Goal: Communication & Community: Share content

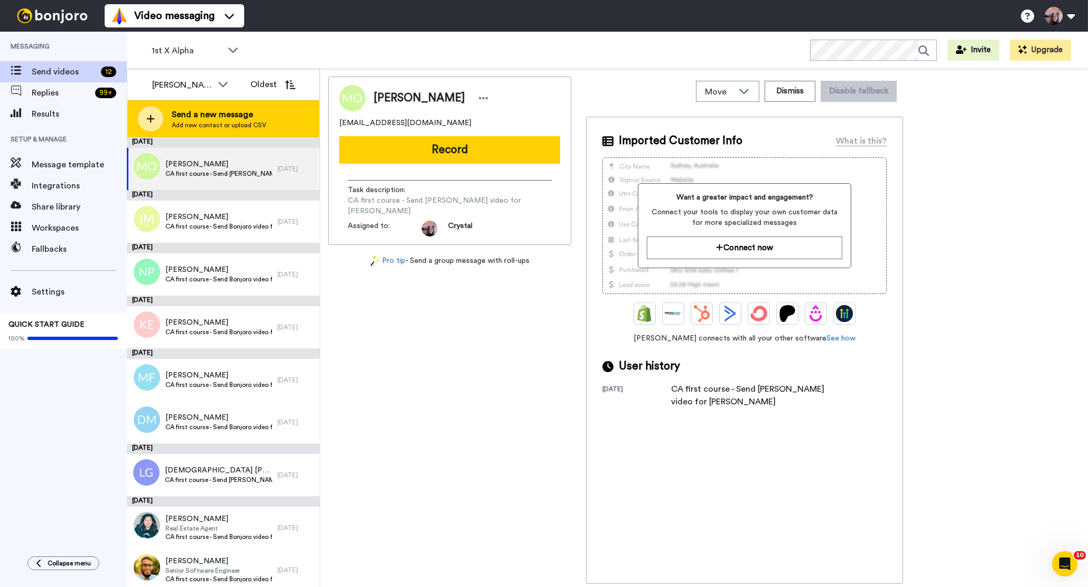
click at [194, 119] on span "Send a new message" at bounding box center [219, 114] width 95 height 13
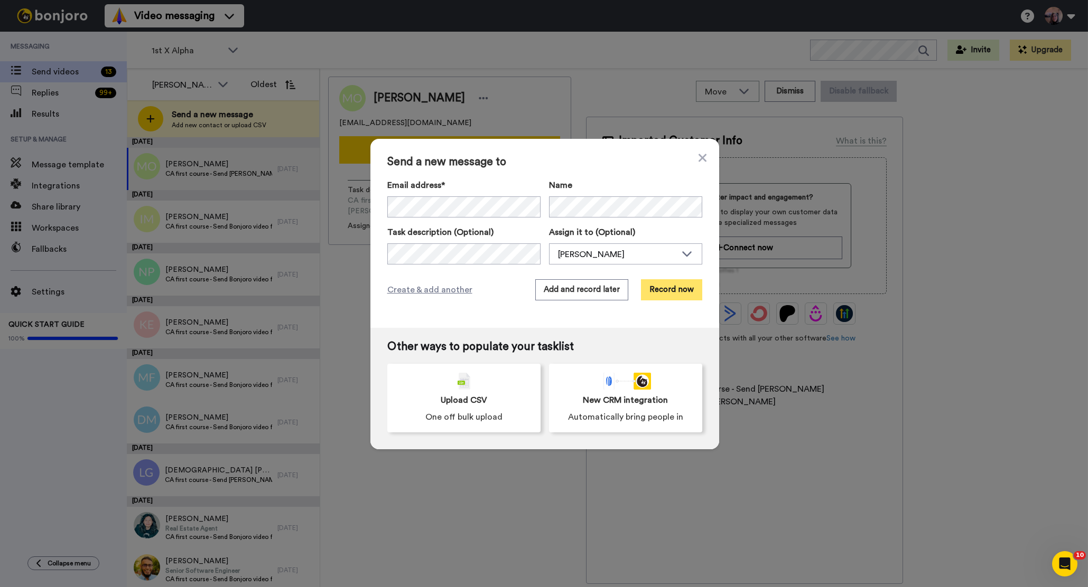
click at [668, 290] on button "Record now" at bounding box center [671, 289] width 61 height 21
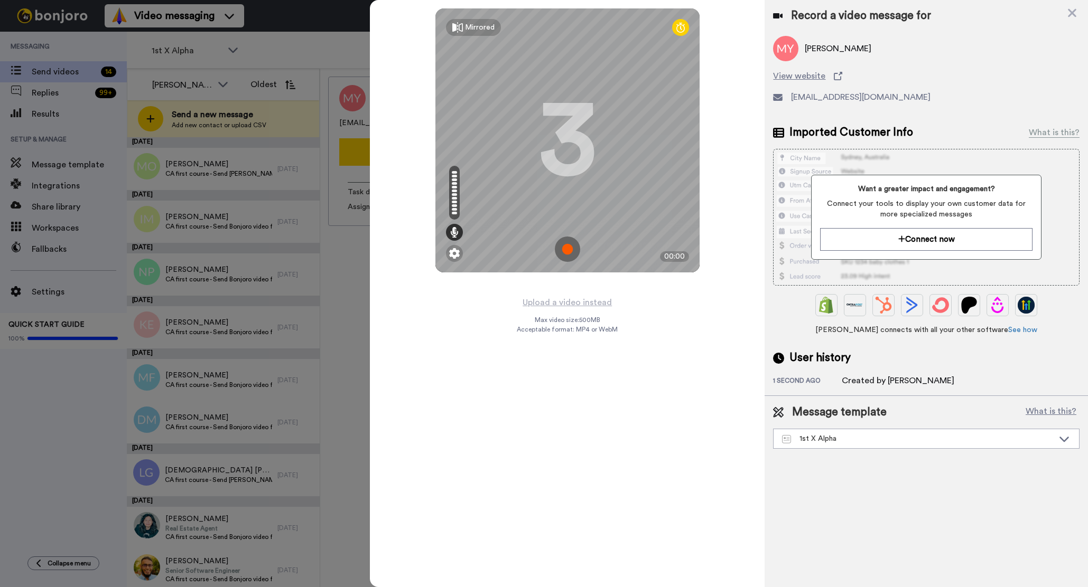
click at [567, 249] on img at bounding box center [567, 249] width 25 height 25
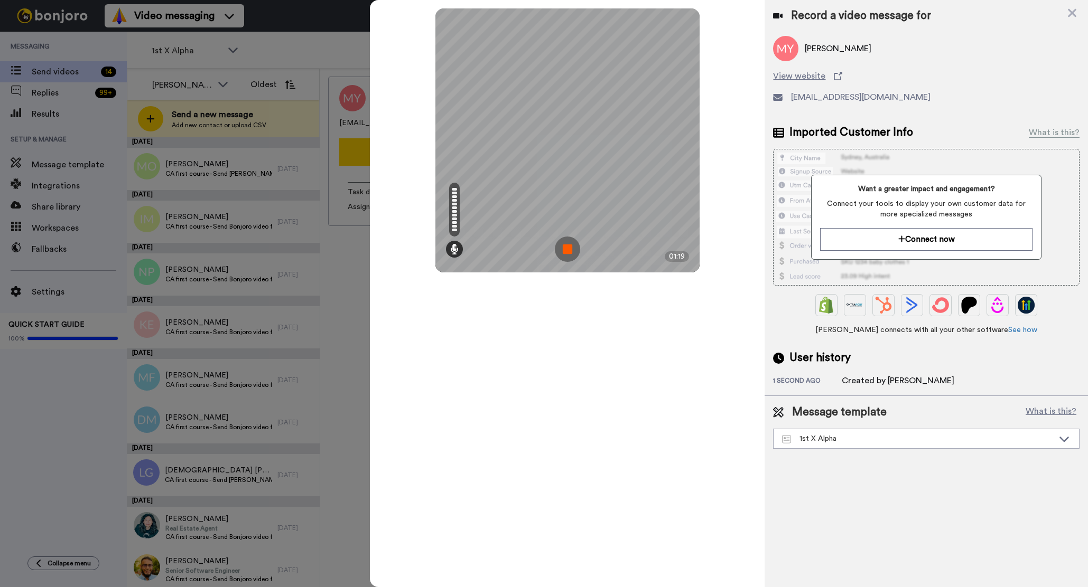
click at [567, 249] on img at bounding box center [567, 249] width 25 height 25
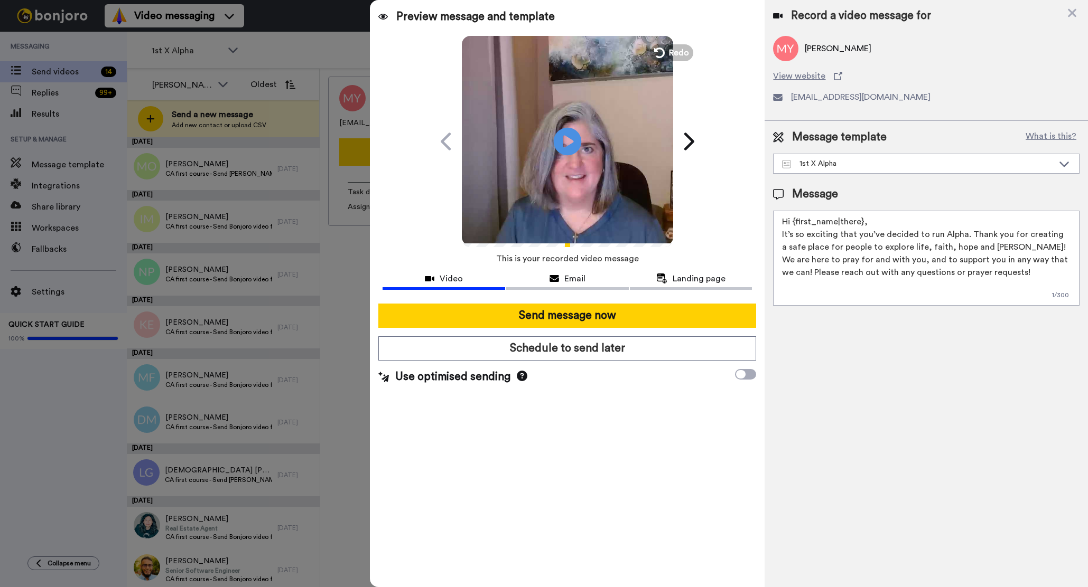
click at [567, 145] on icon "Play/Pause" at bounding box center [568, 141] width 28 height 50
click at [658, 54] on icon at bounding box center [658, 53] width 12 height 12
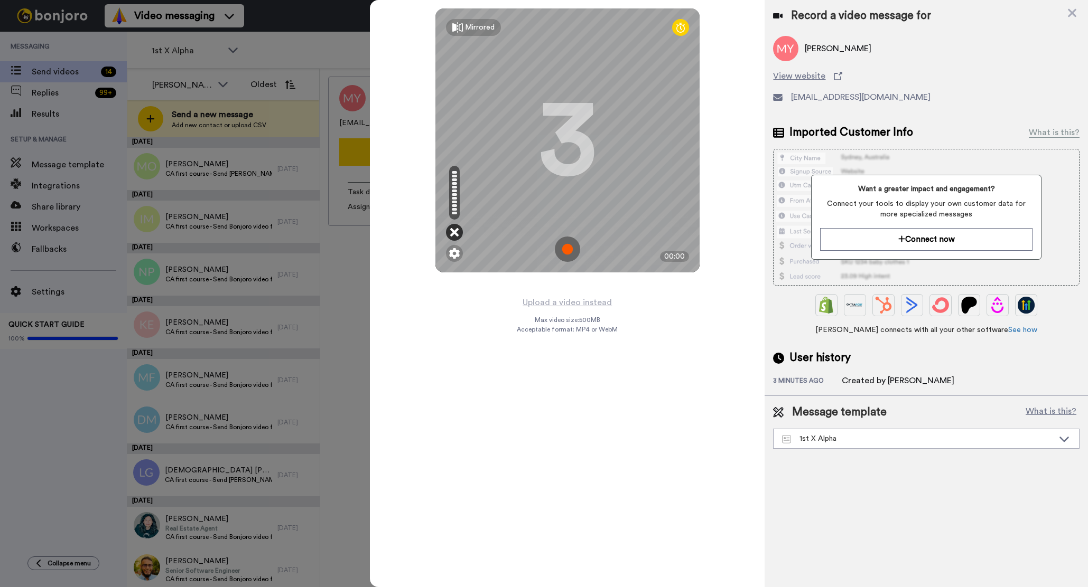
click at [454, 234] on icon at bounding box center [454, 232] width 8 height 11
click at [454, 254] on img at bounding box center [454, 253] width 11 height 11
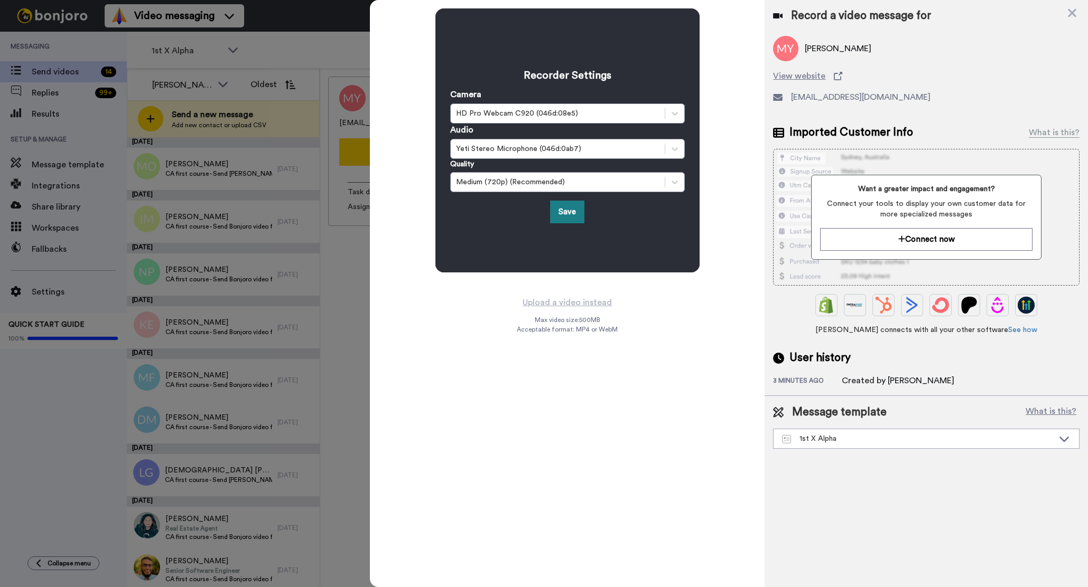
click at [558, 216] on button "Save" at bounding box center [567, 212] width 34 height 23
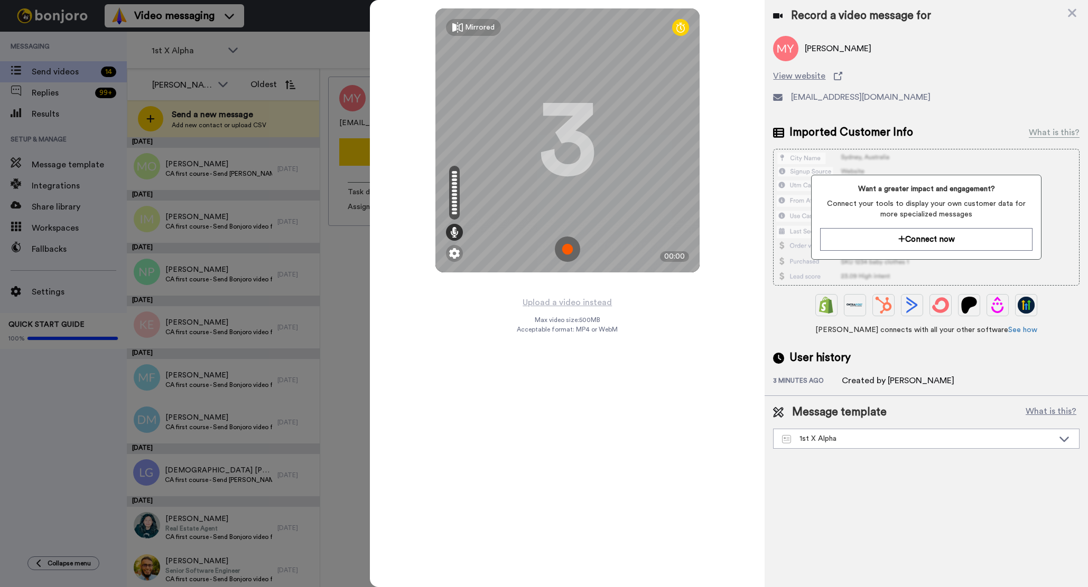
click at [566, 250] on img at bounding box center [567, 249] width 25 height 25
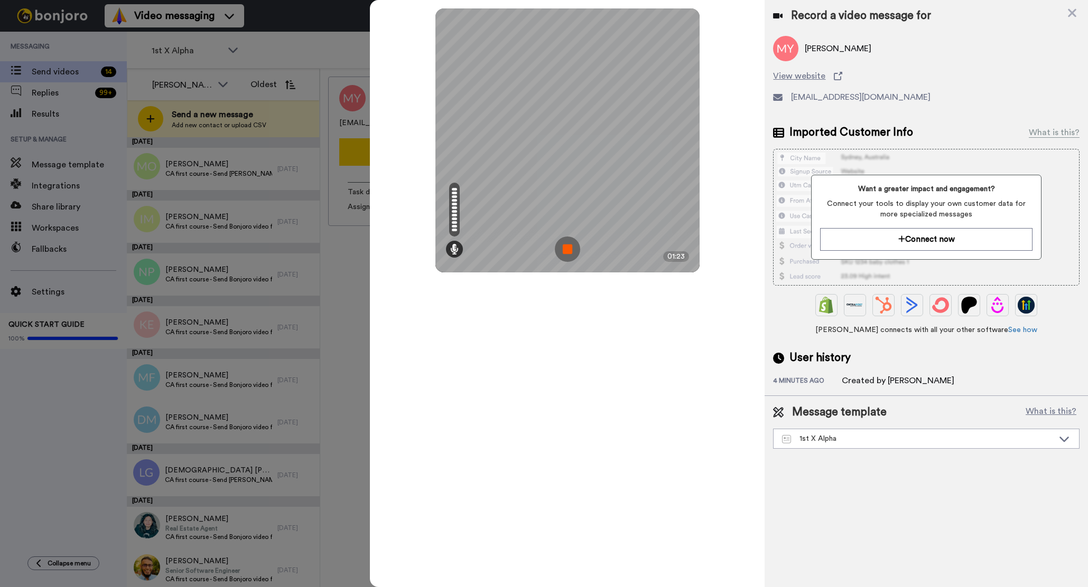
click at [566, 250] on img at bounding box center [567, 249] width 25 height 25
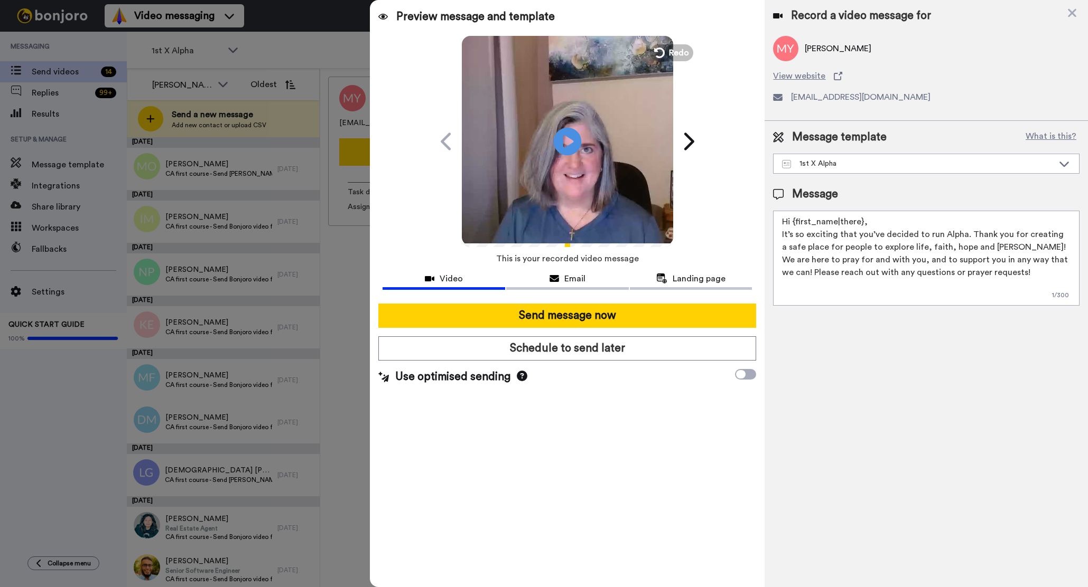
click at [566, 143] on icon "Play/Pause" at bounding box center [568, 141] width 28 height 50
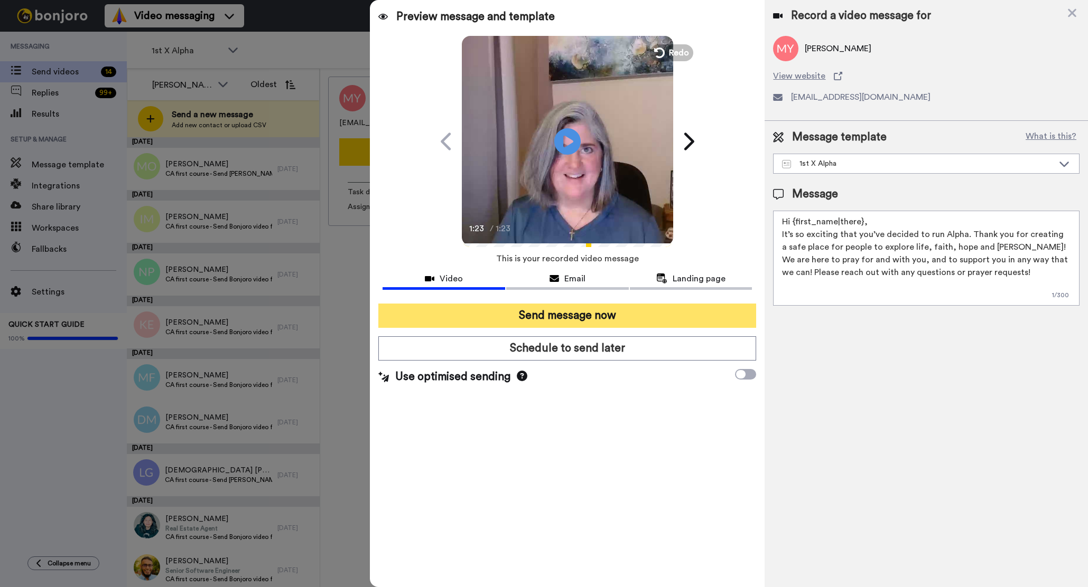
drag, startPoint x: 563, startPoint y: 317, endPoint x: 564, endPoint y: 309, distance: 8.0
click at [563, 316] on button "Send message now" at bounding box center [567, 316] width 378 height 24
